Goal: Transaction & Acquisition: Book appointment/travel/reservation

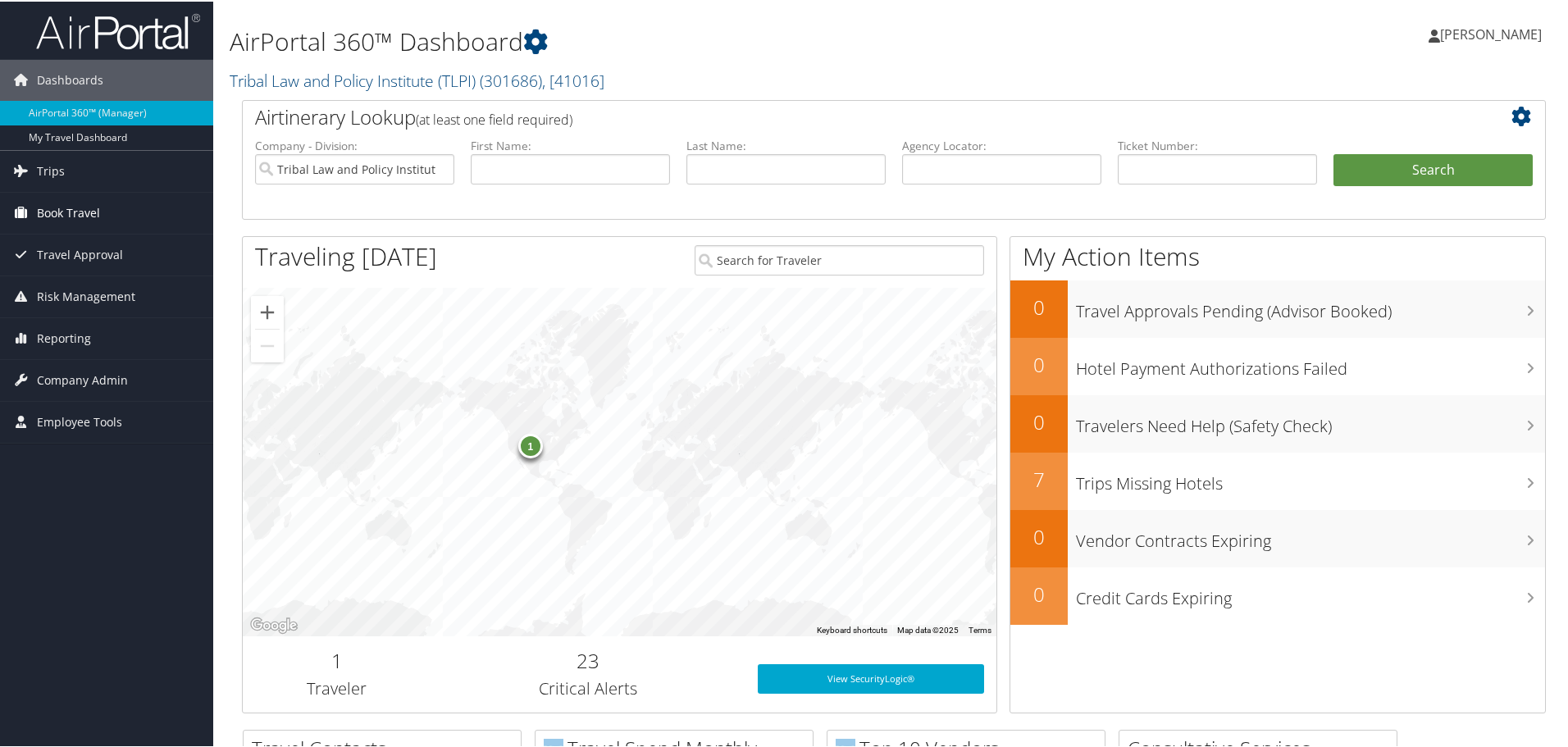
click at [67, 213] on span "Book Travel" at bounding box center [69, 211] width 63 height 41
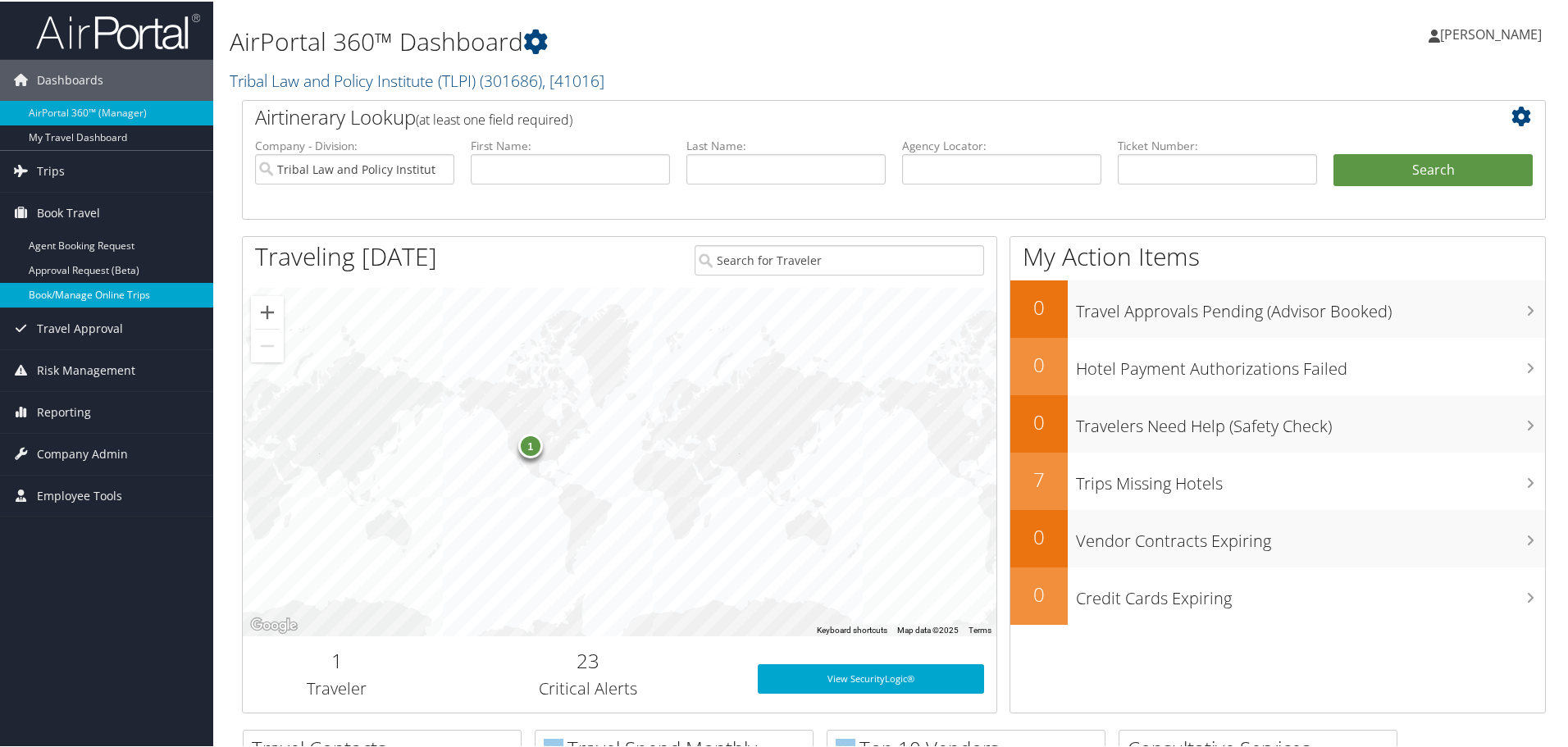
click at [122, 294] on link "Book/Manage Online Trips" at bounding box center [107, 294] width 214 height 24
